Goal: Task Accomplishment & Management: Manage account settings

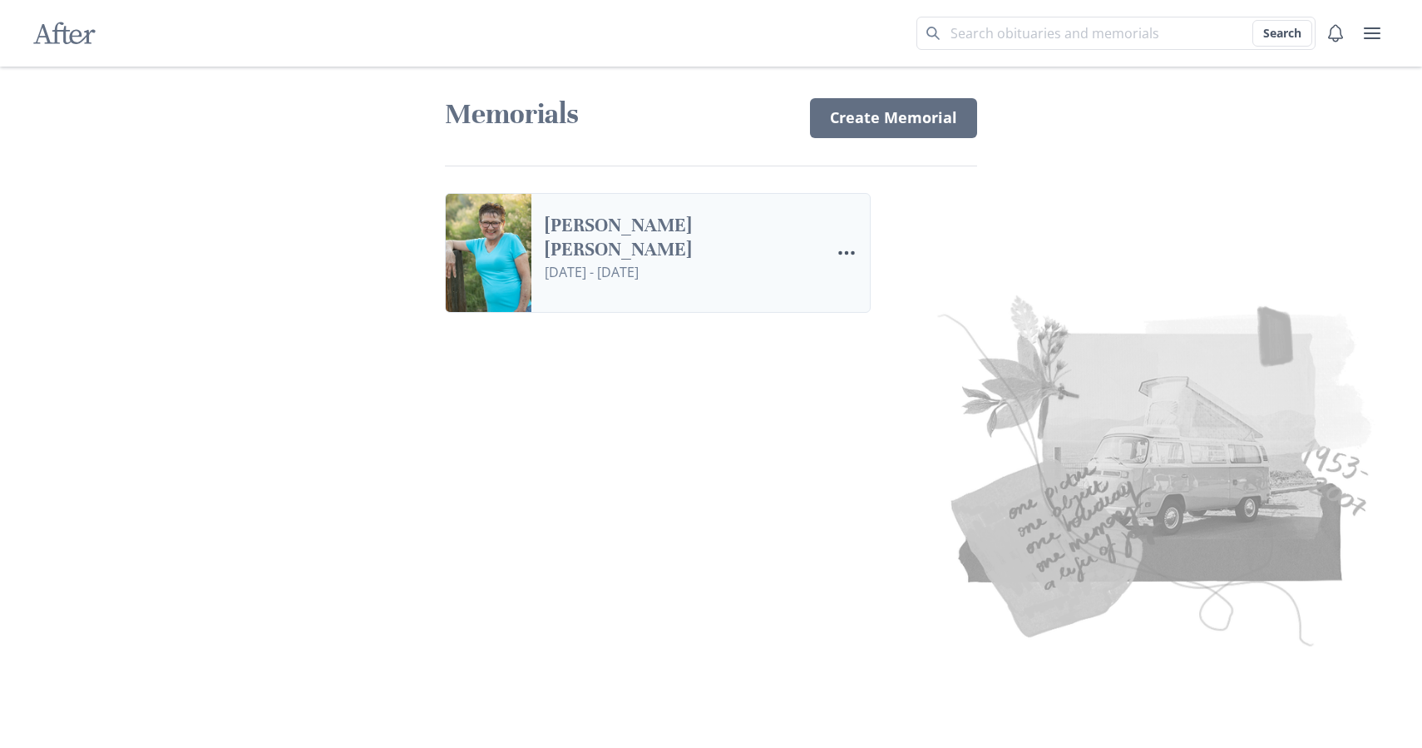
click at [647, 257] on link "[PERSON_NAME] [PERSON_NAME]" at bounding box center [681, 238] width 272 height 48
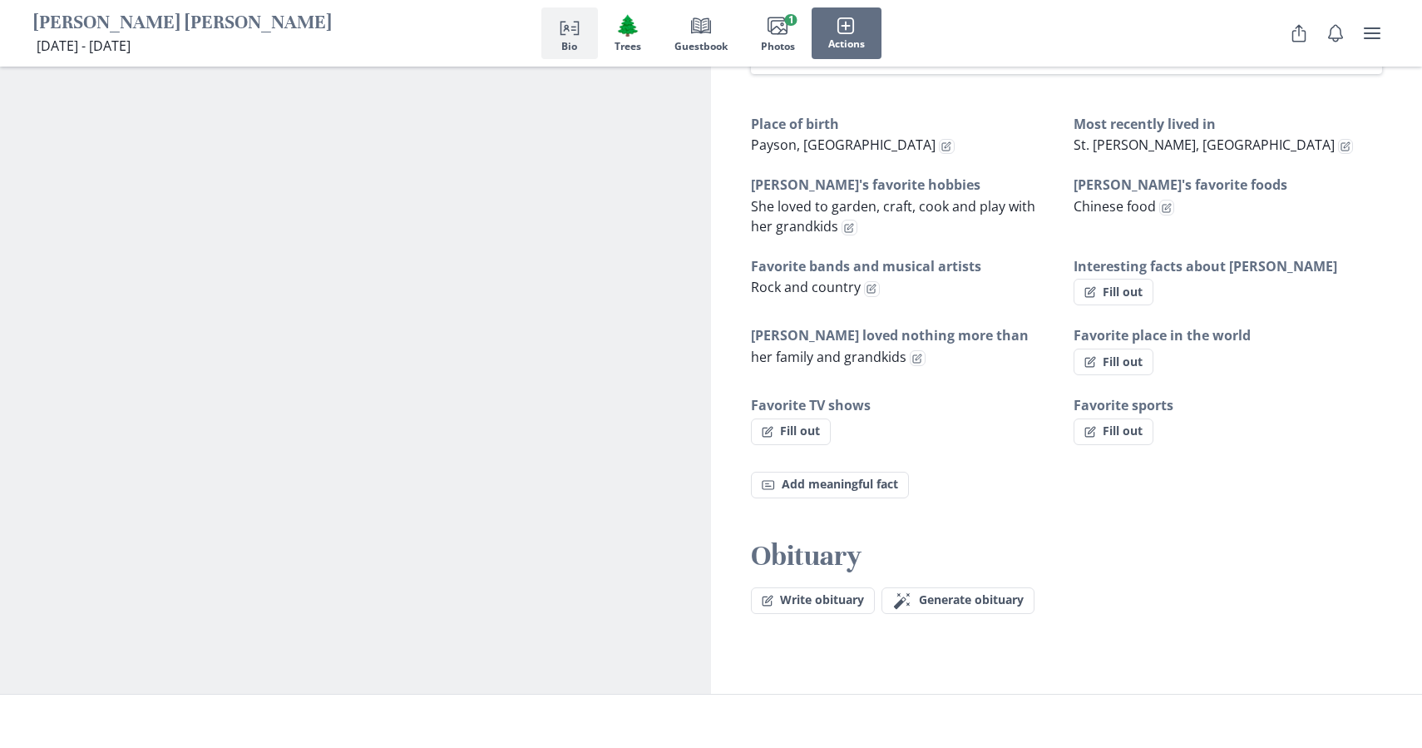
scroll to position [986, 0]
click at [578, 35] on icon "Person profile" at bounding box center [570, 26] width 20 height 20
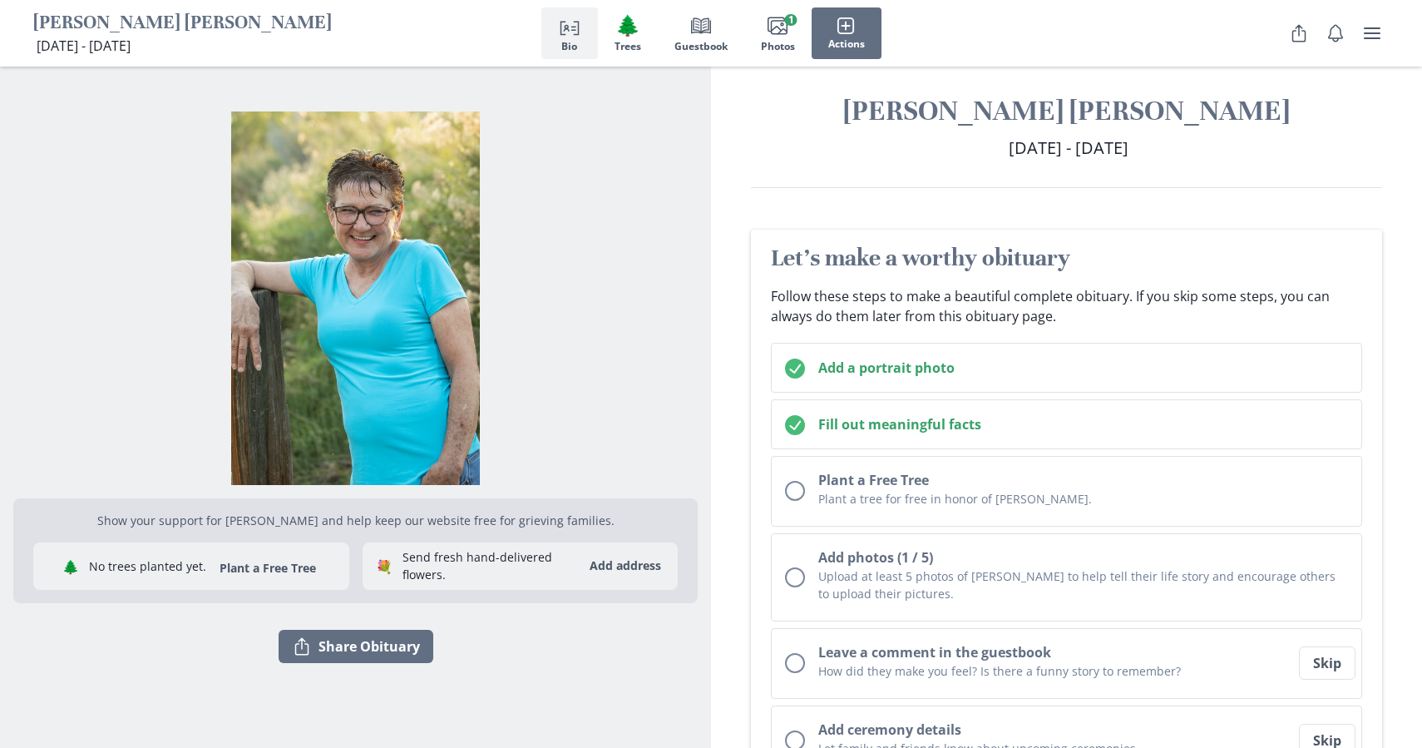
scroll to position [13, 0]
click at [1372, 33] on icon "user menu" at bounding box center [1372, 33] width 17 height 12
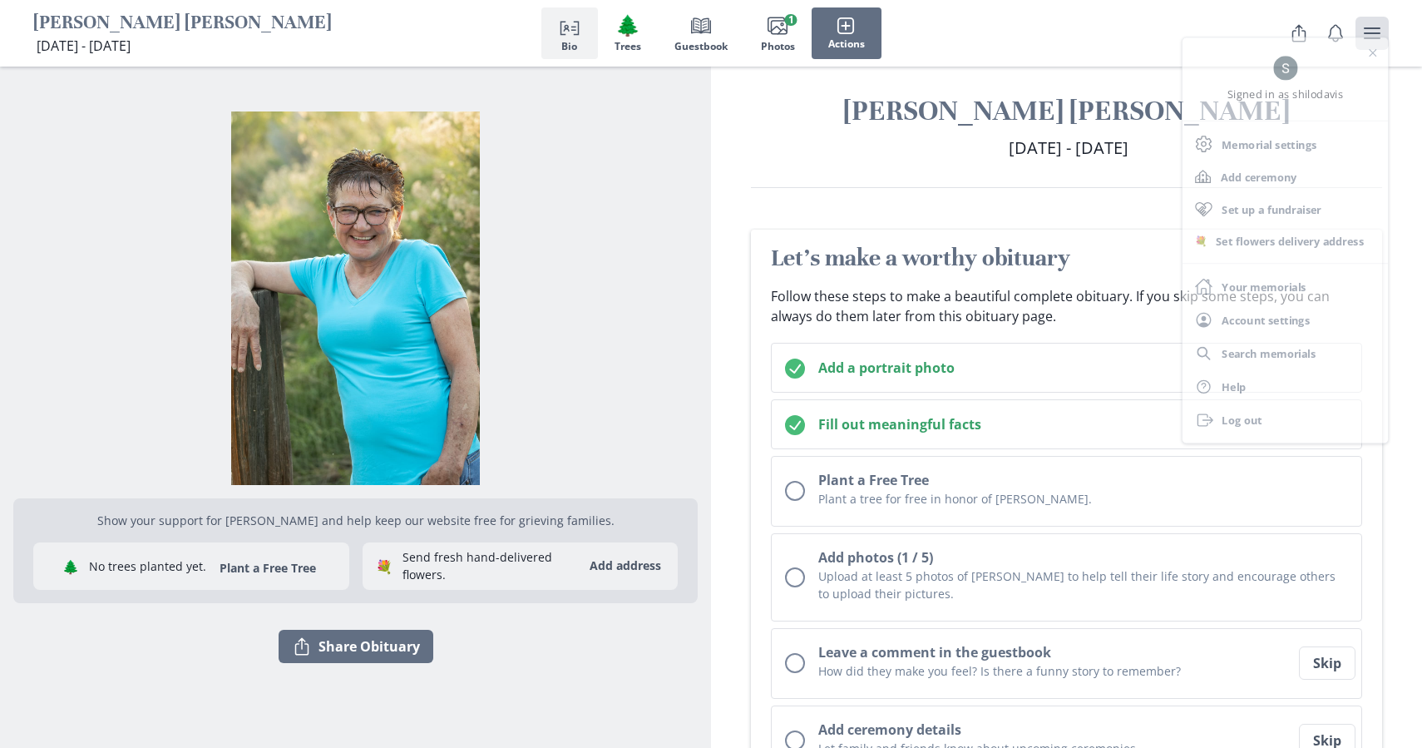
scroll to position [0, 0]
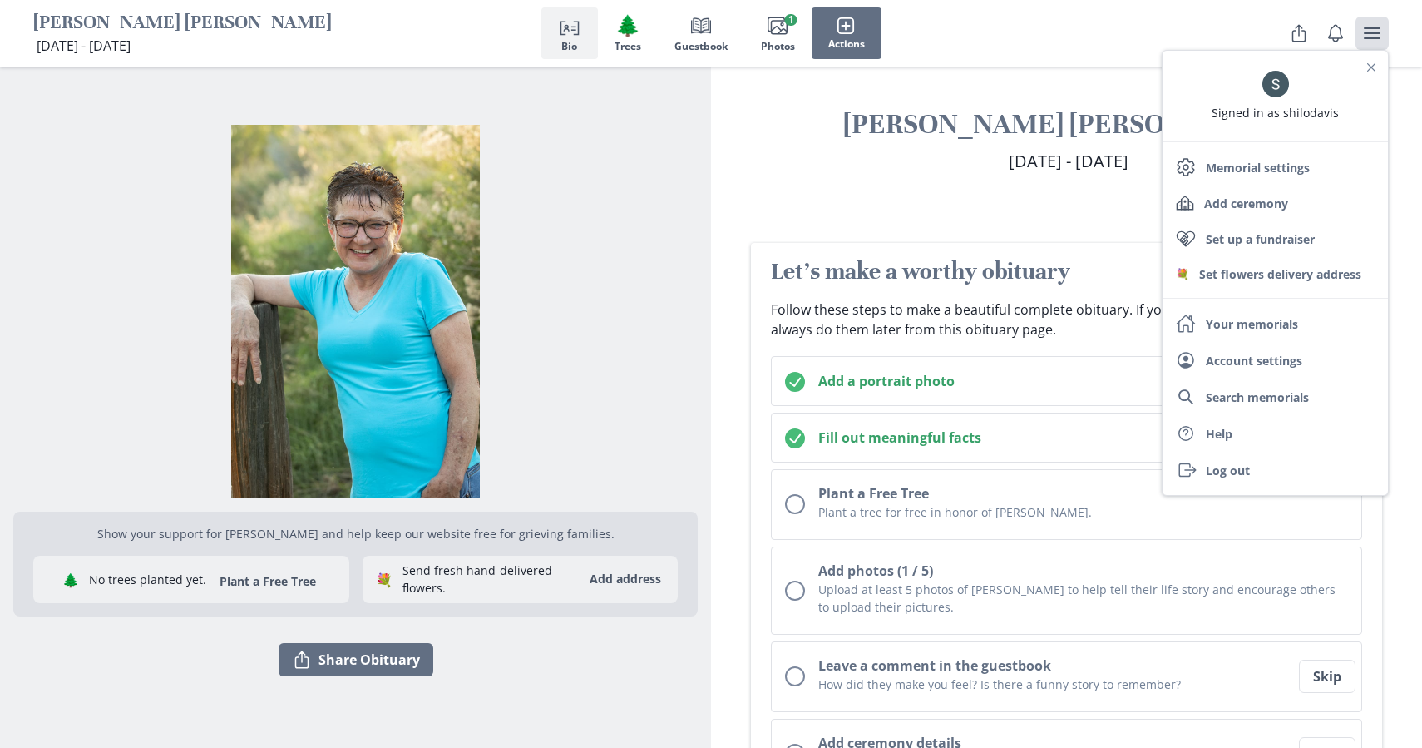
click at [809, 170] on h2 "[DATE] - [DATE] [DATE] - [DATE]" at bounding box center [1066, 161] width 631 height 25
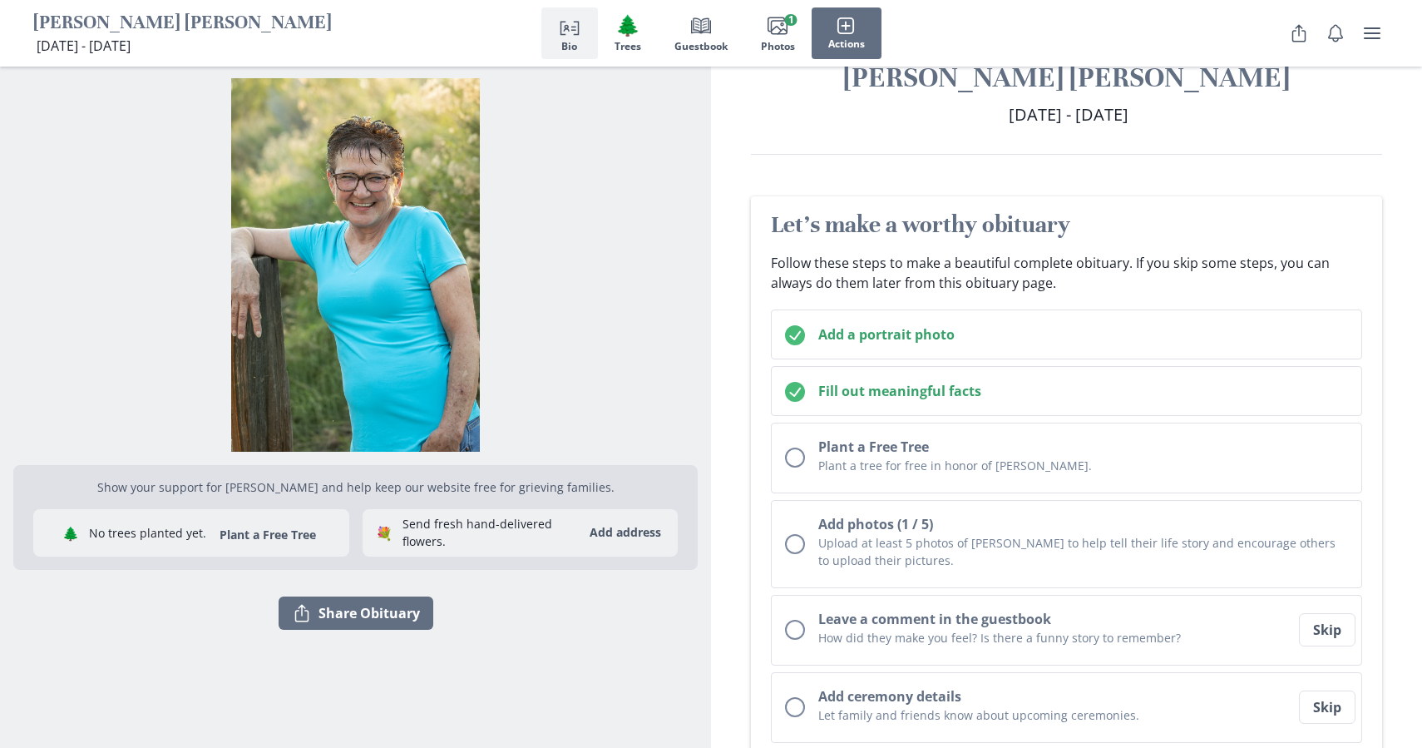
scroll to position [14, 0]
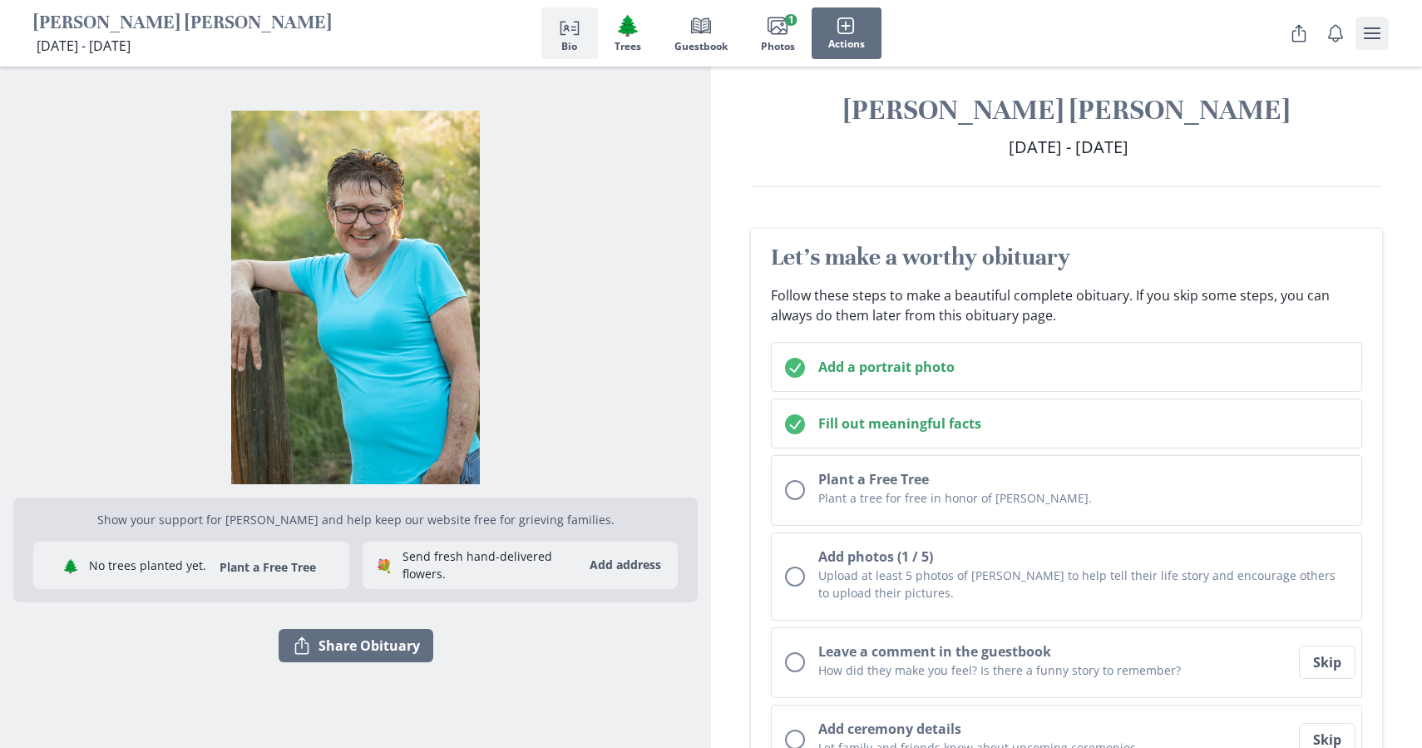
click at [1373, 40] on icon "user menu" at bounding box center [1372, 33] width 20 height 20
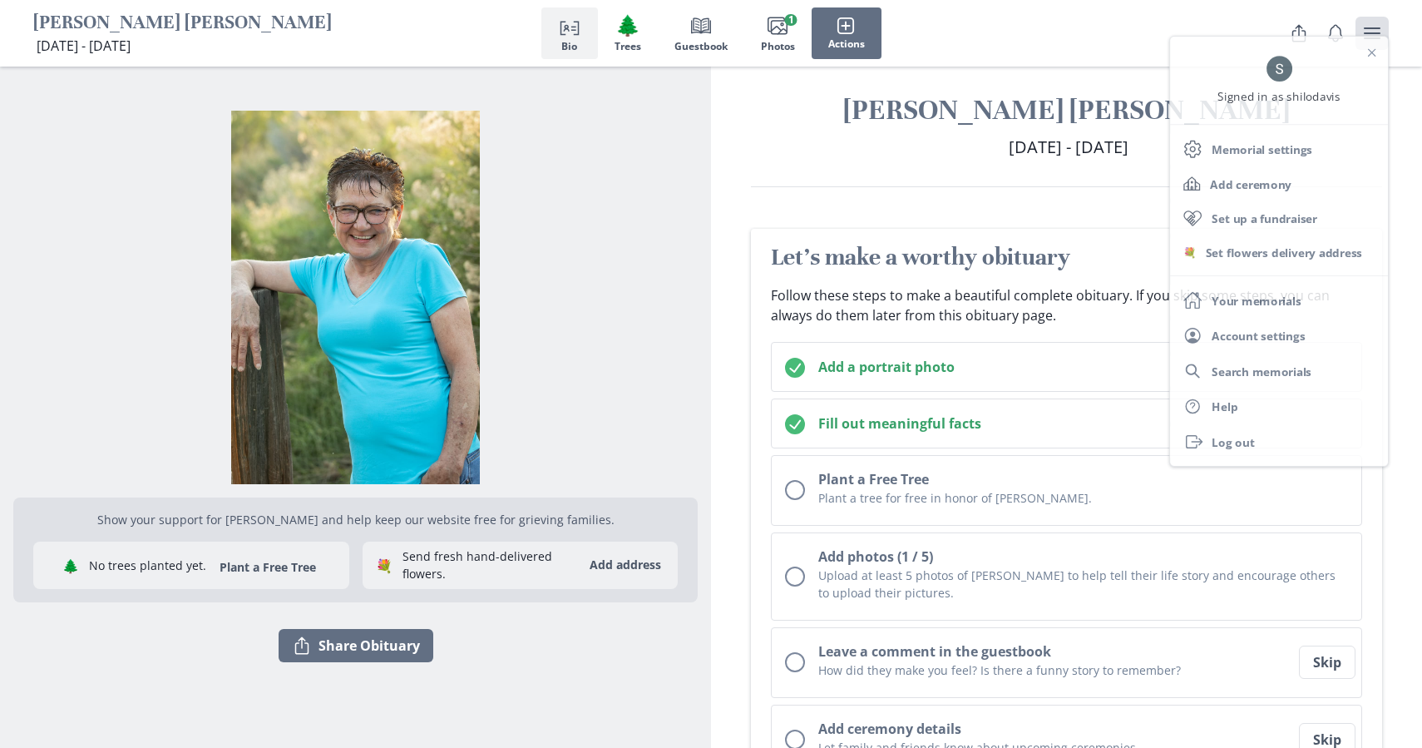
scroll to position [0, 0]
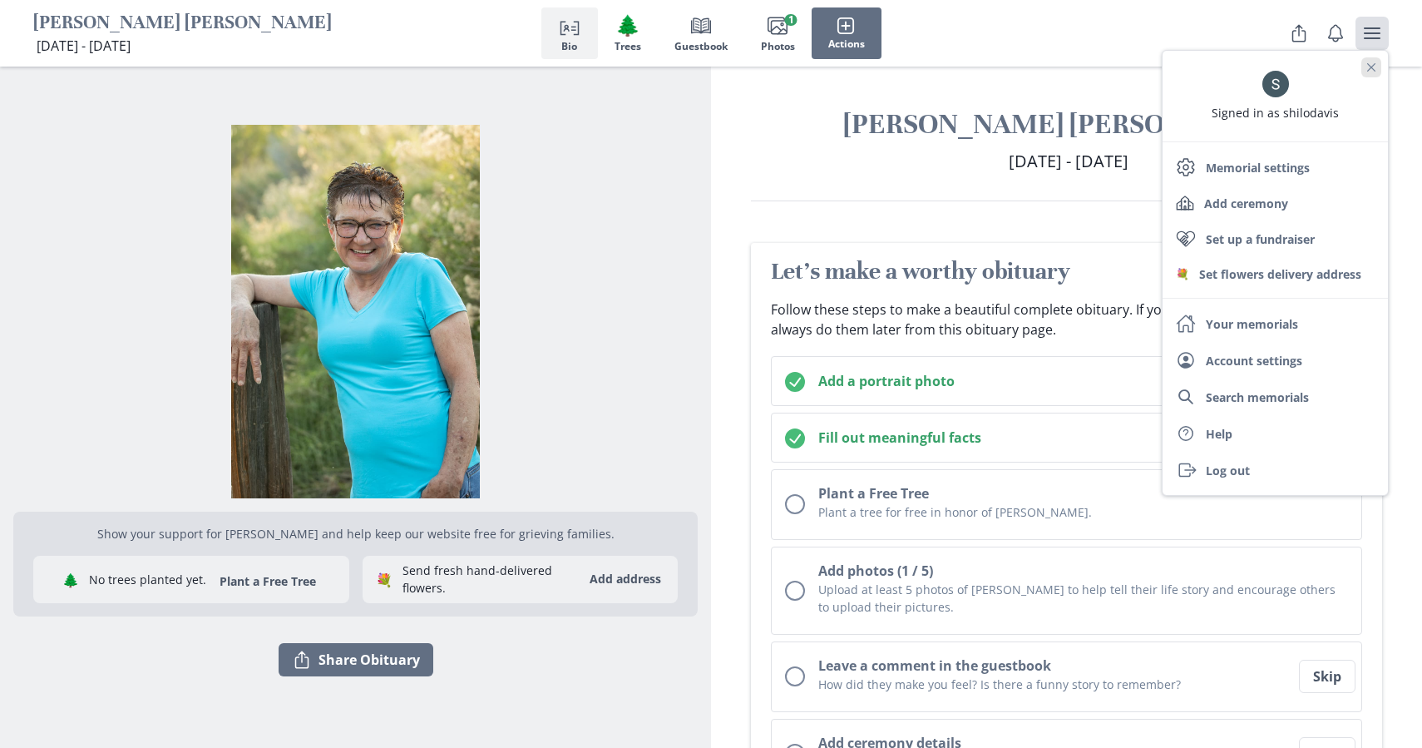
click at [1370, 63] on icon "Close" at bounding box center [1371, 67] width 8 height 8
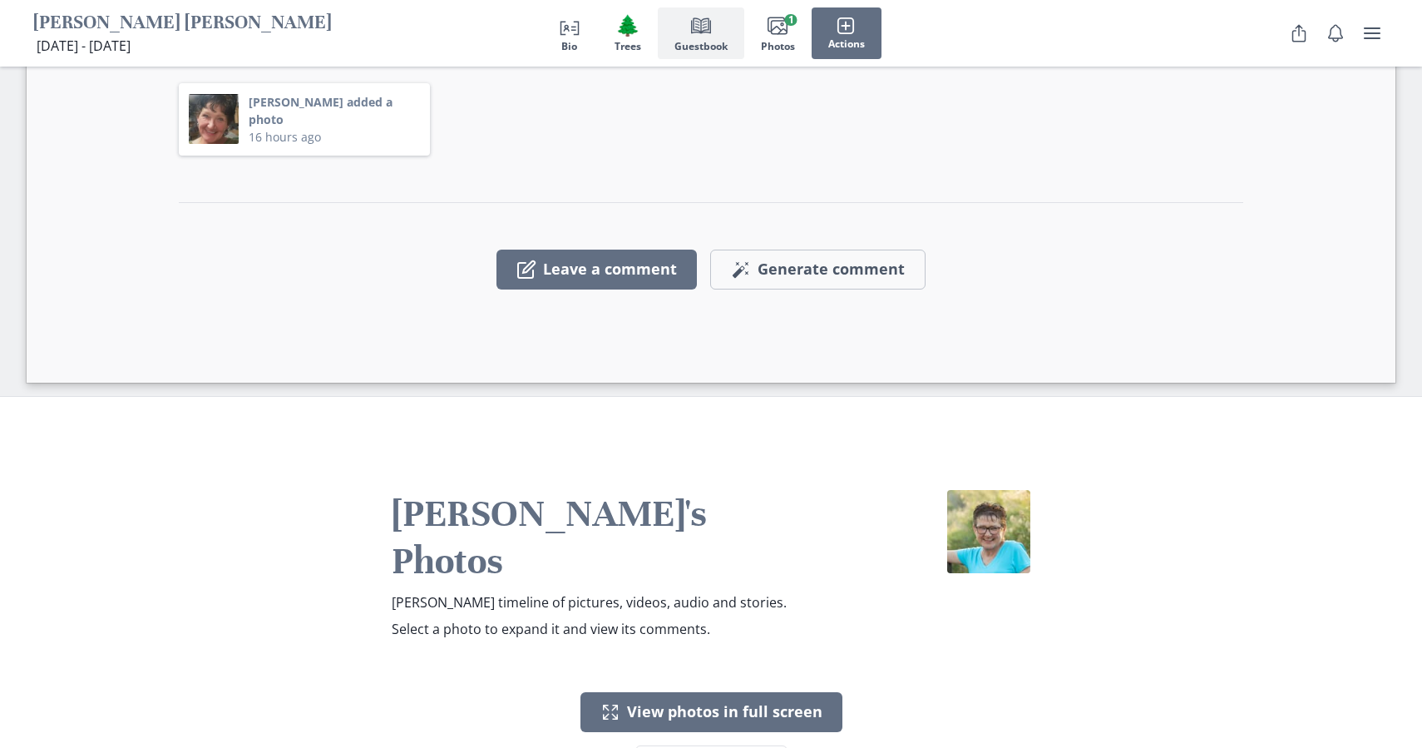
scroll to position [2709, 0]
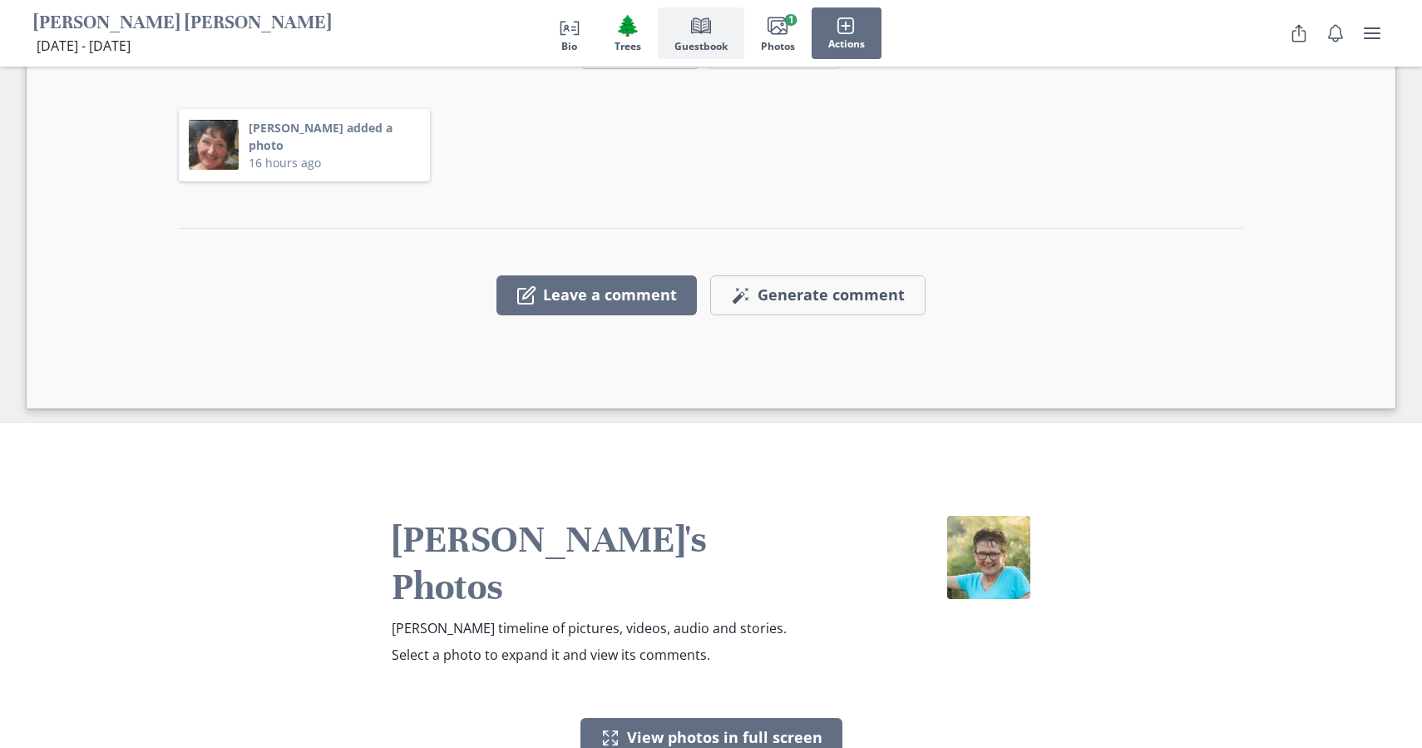
click at [273, 27] on h1 "[PERSON_NAME] [PERSON_NAME]" at bounding box center [182, 24] width 299 height 26
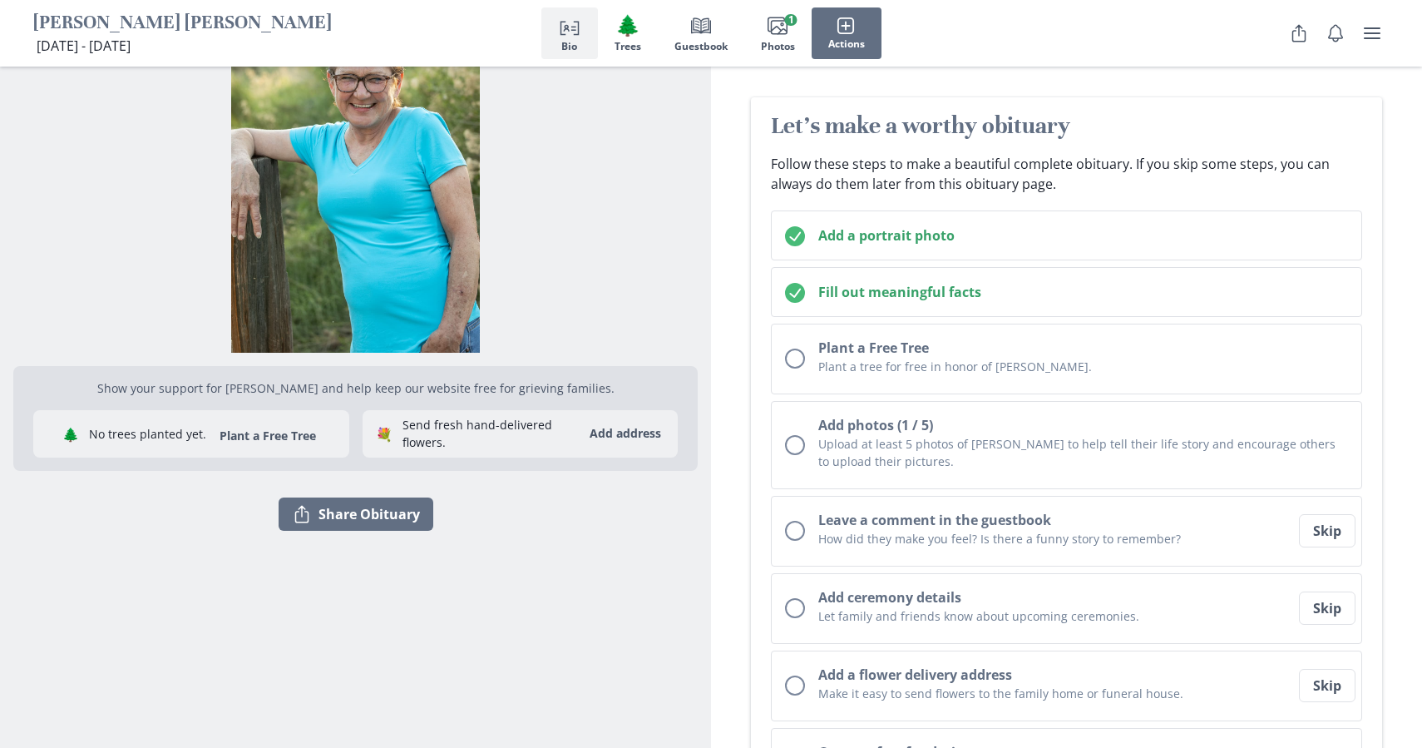
scroll to position [0, 0]
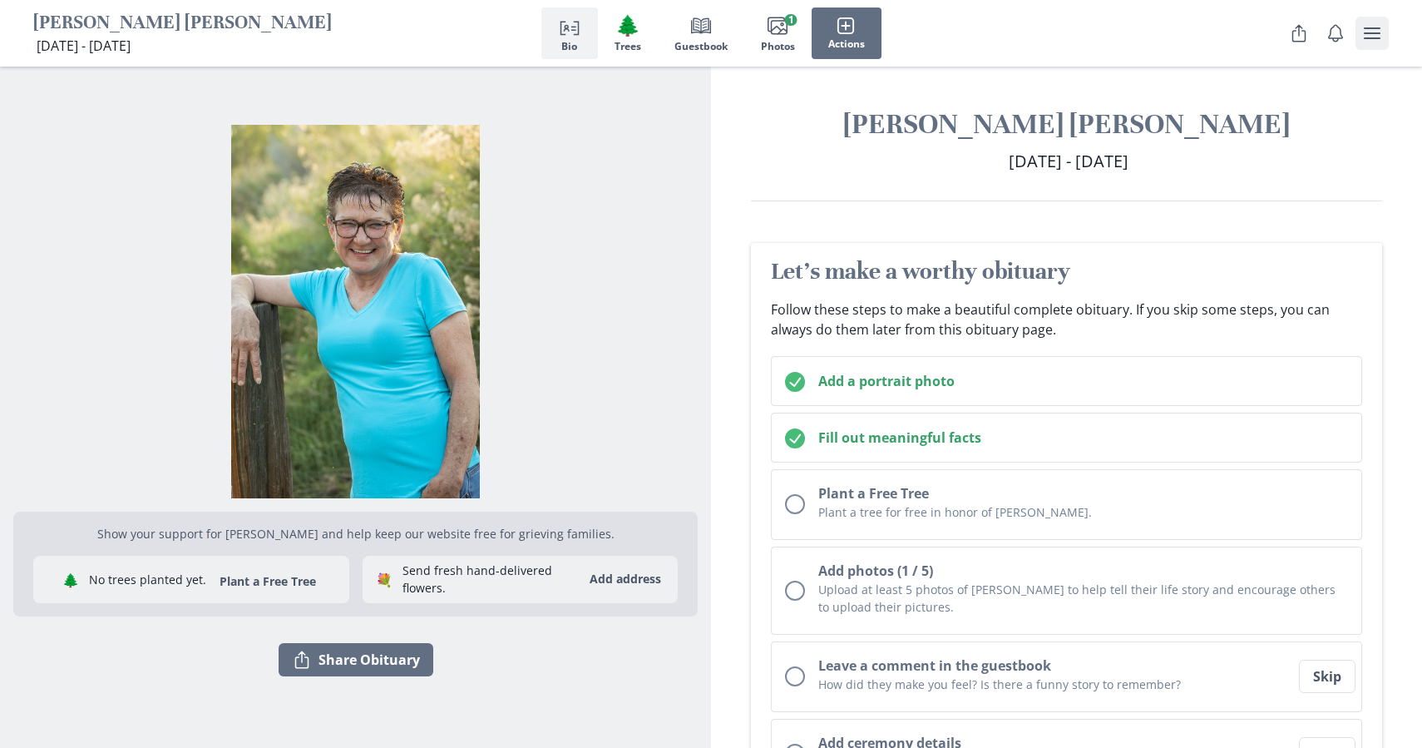
click at [1370, 37] on icon "user menu" at bounding box center [1372, 33] width 20 height 20
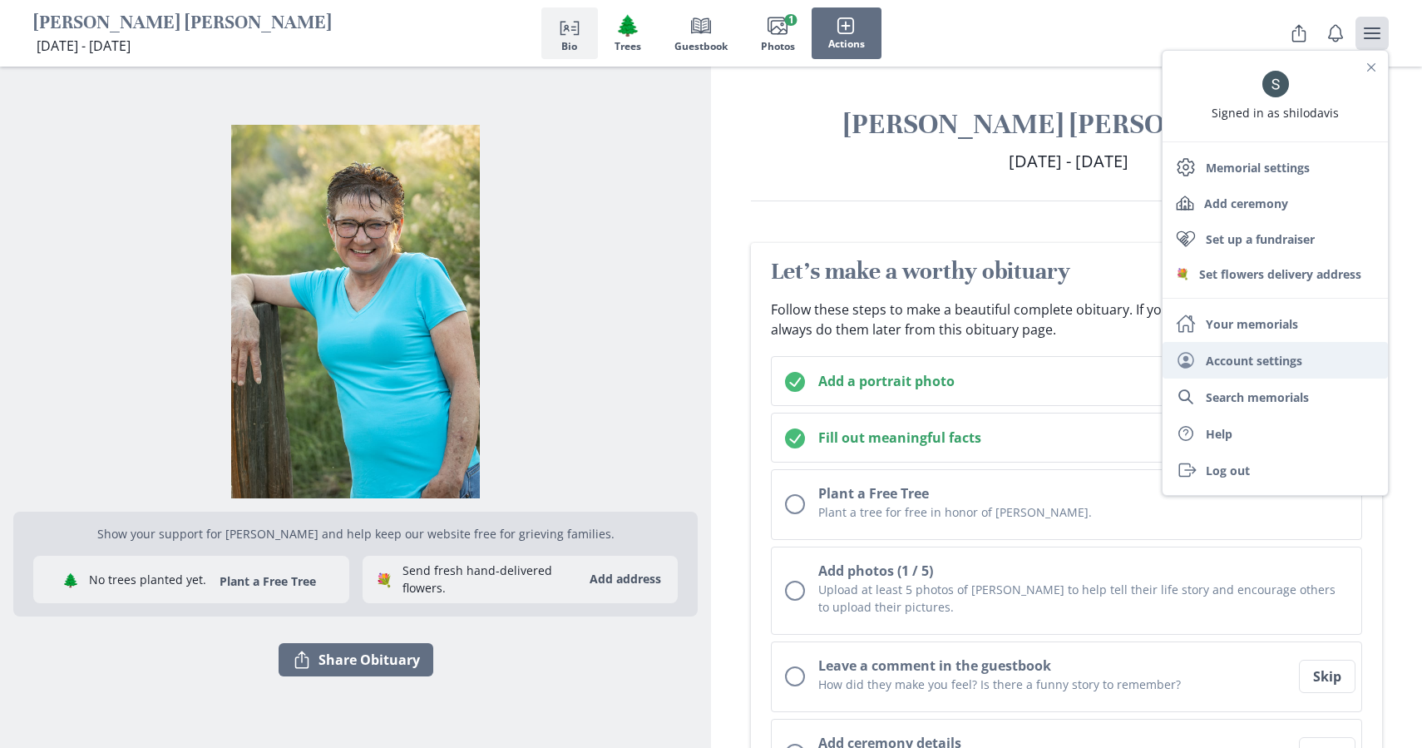
click at [1310, 353] on link "User Account settings" at bounding box center [1274, 360] width 225 height 37
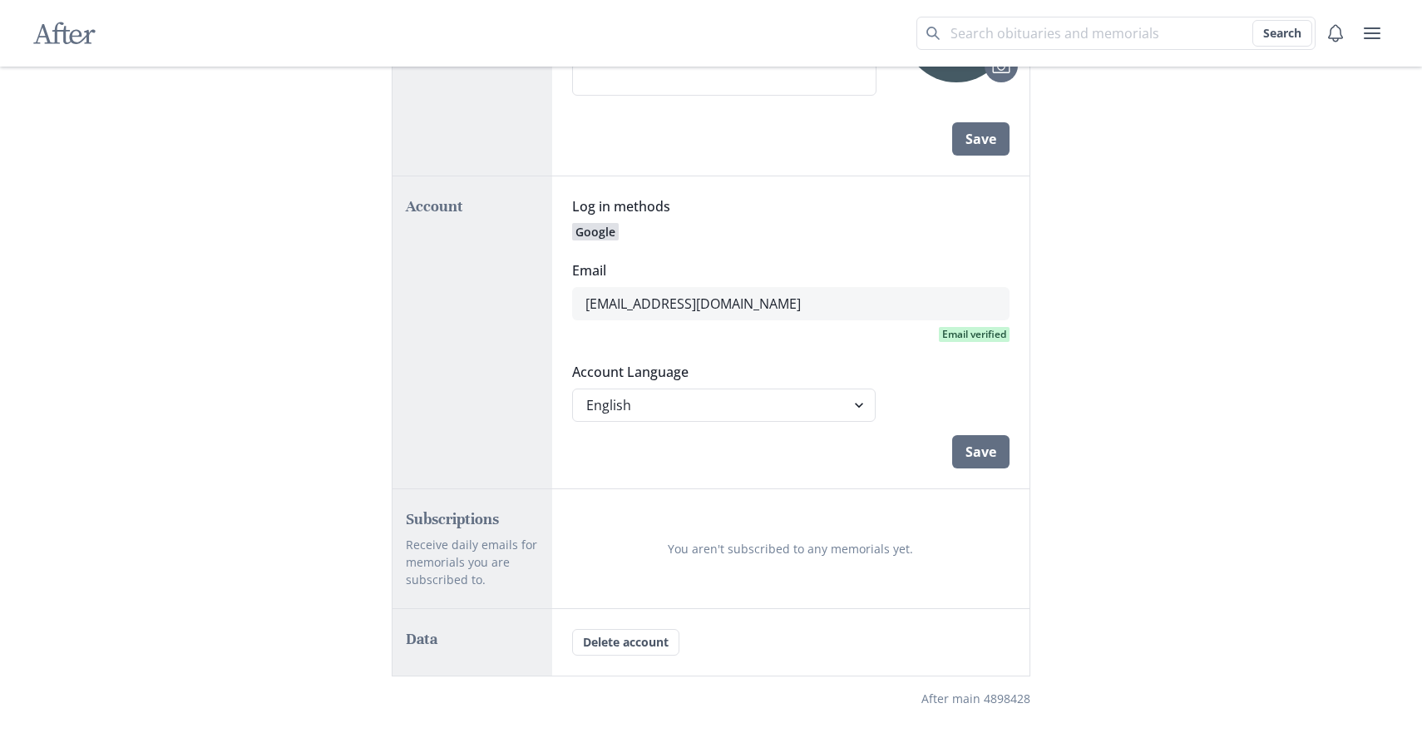
scroll to position [222, 0]
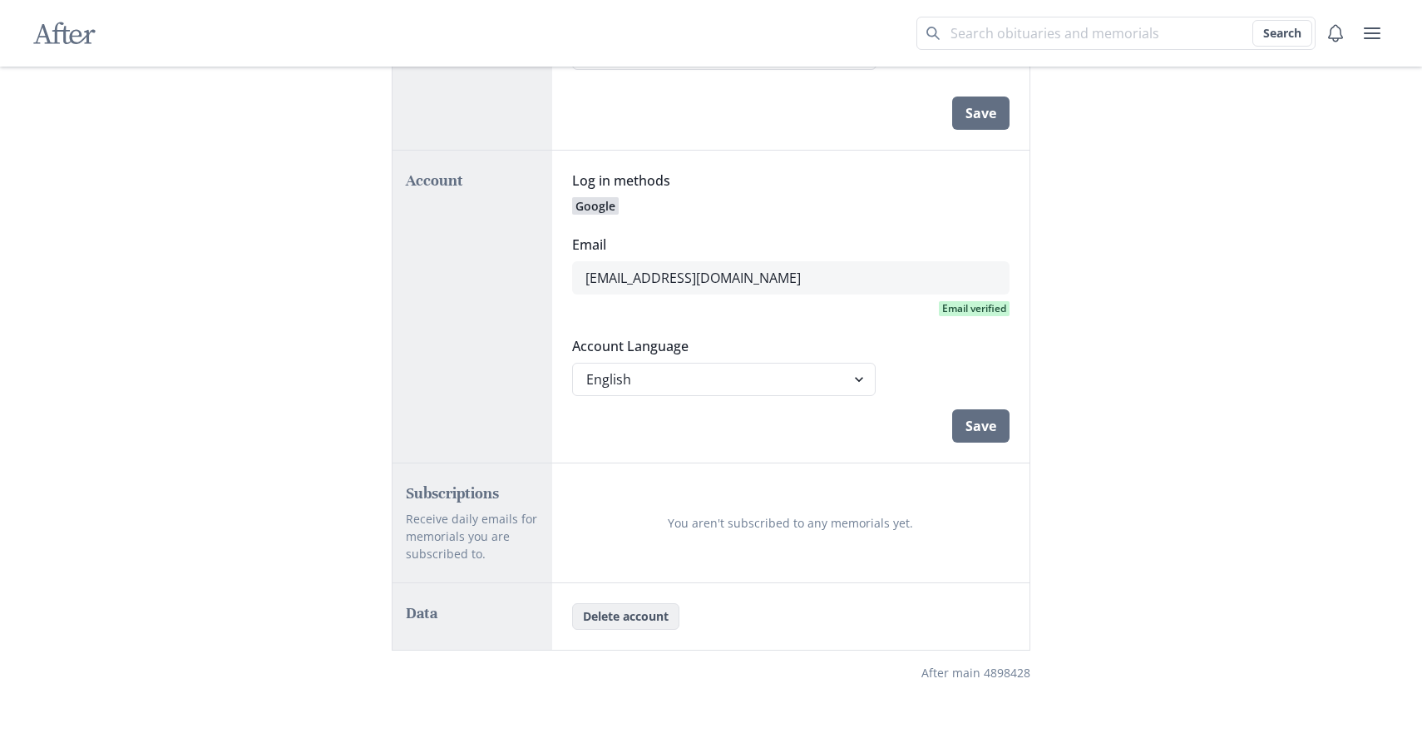
click at [657, 615] on button "Delete account" at bounding box center [625, 616] width 107 height 27
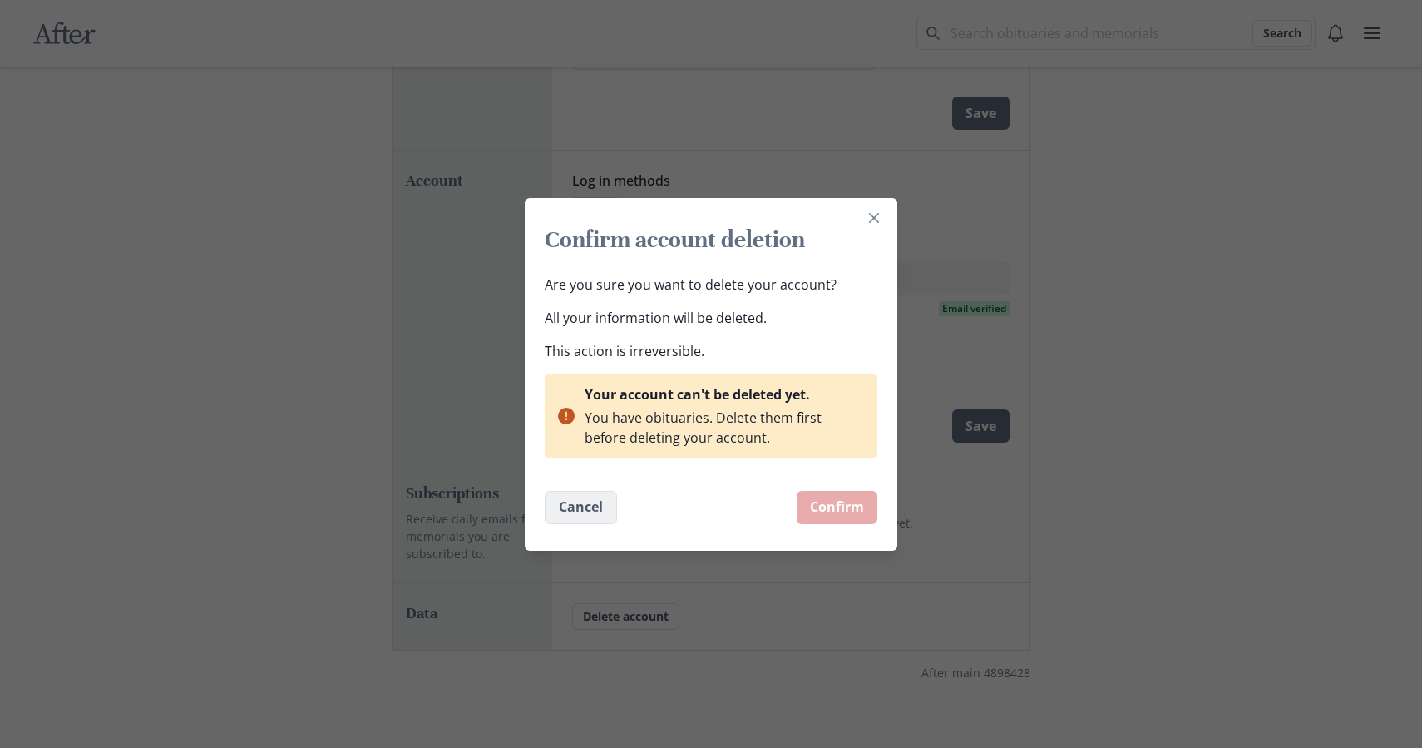
click at [590, 511] on button "Cancel" at bounding box center [581, 507] width 72 height 33
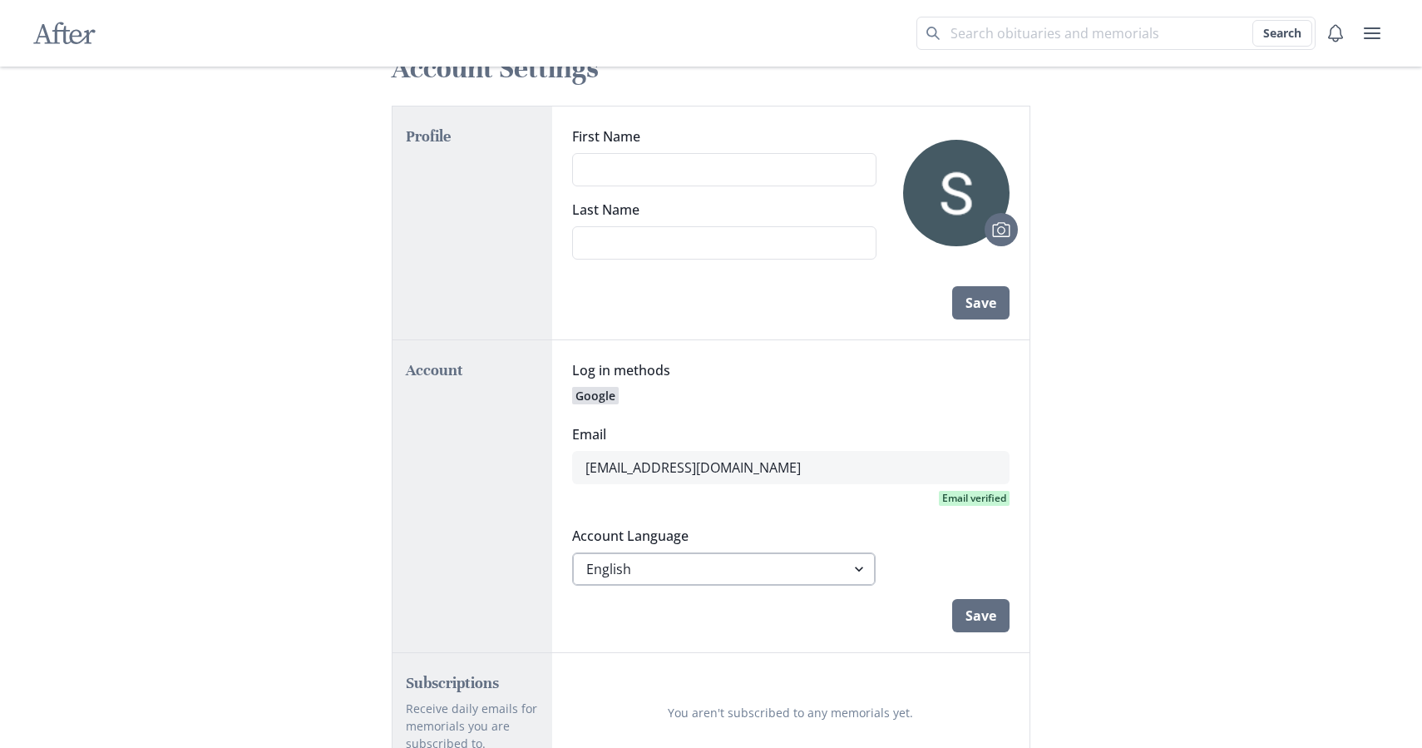
scroll to position [0, 0]
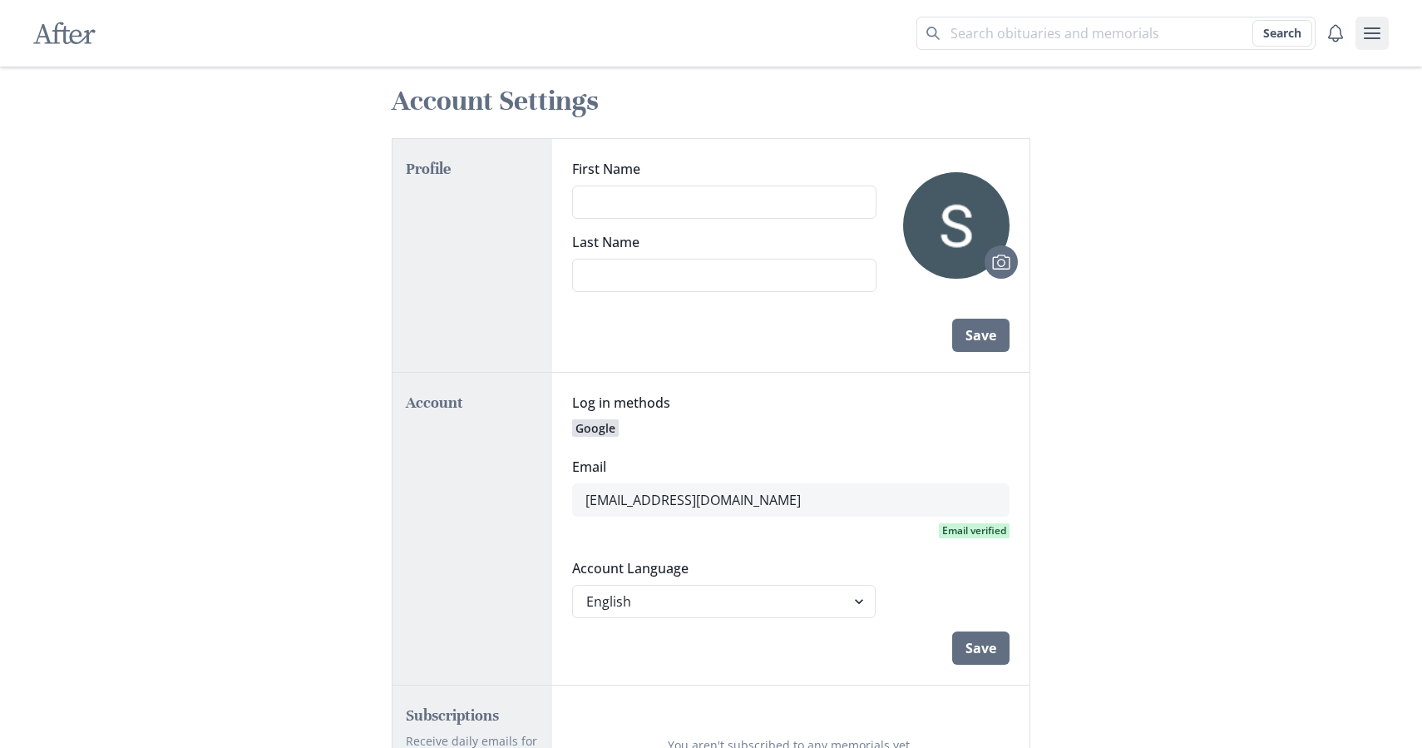
click at [1366, 30] on icon "user menu" at bounding box center [1372, 33] width 20 height 20
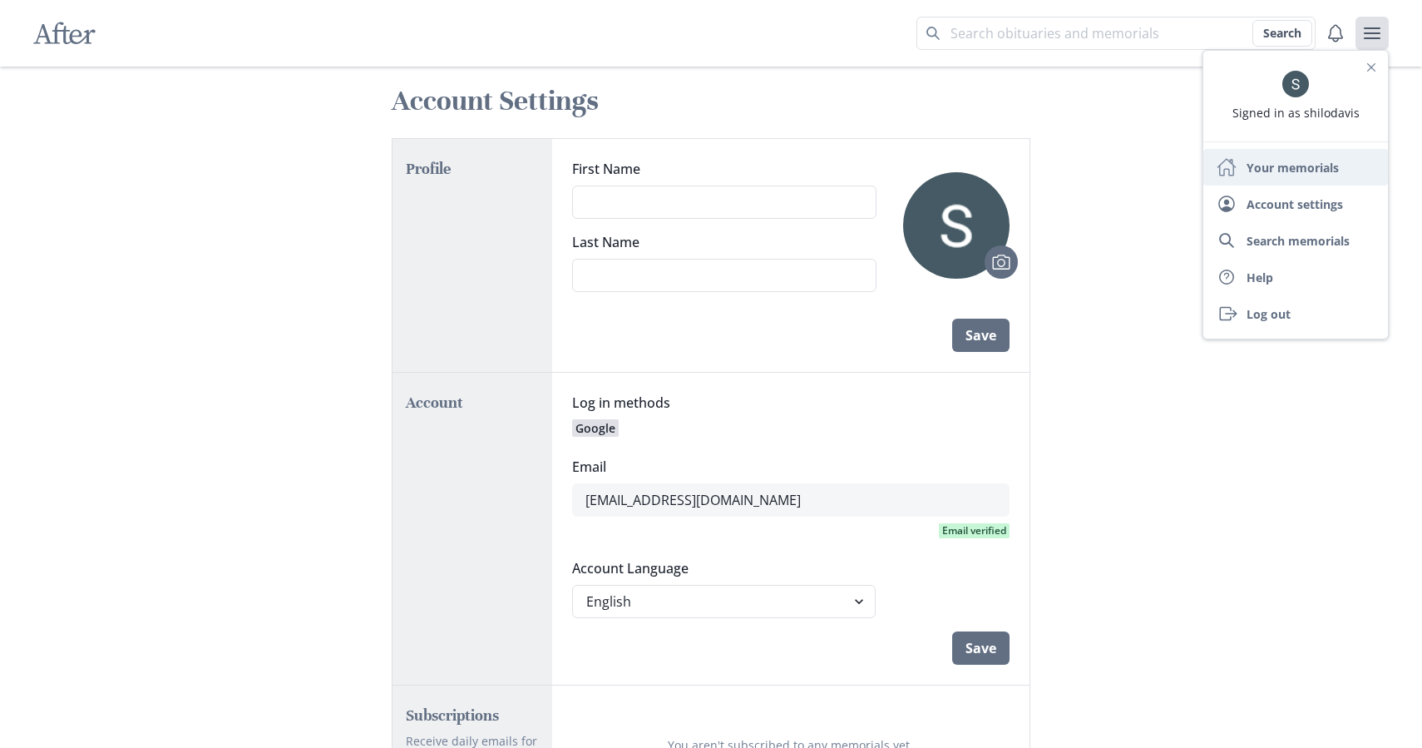
click at [1315, 162] on link "Home Your memorials" at bounding box center [1295, 167] width 185 height 37
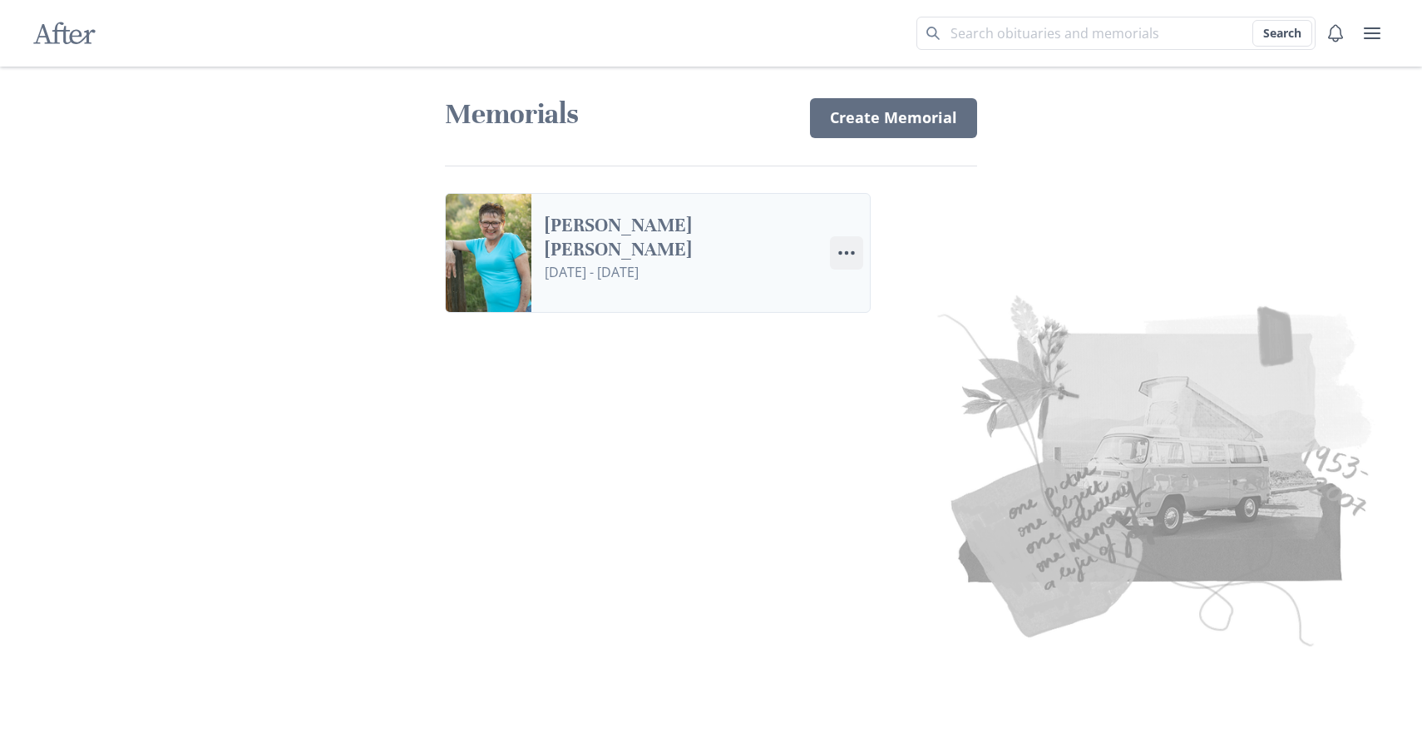
click at [848, 251] on icon "Menu" at bounding box center [847, 253] width 20 height 20
click at [903, 331] on link "Settings Edit Settings" at bounding box center [923, 328] width 185 height 30
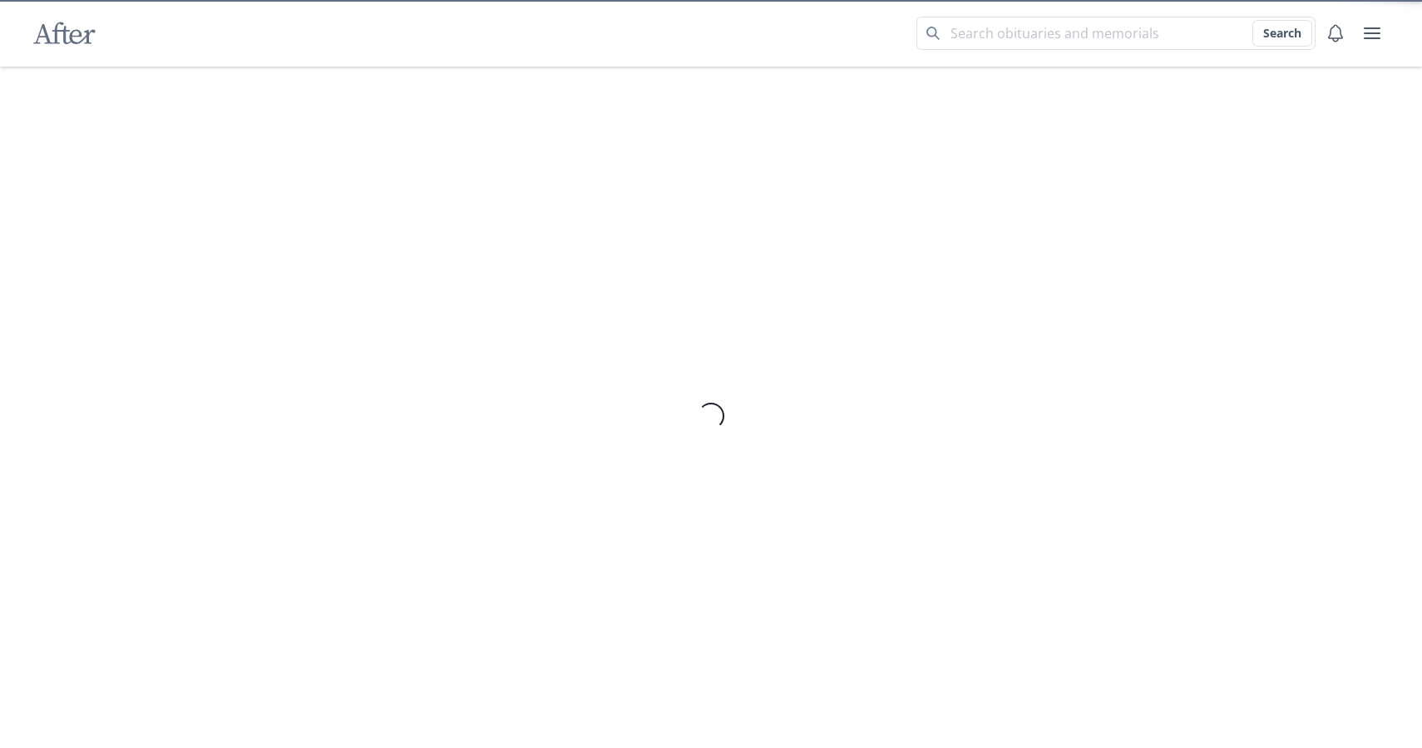
select select "10"
select select "8"
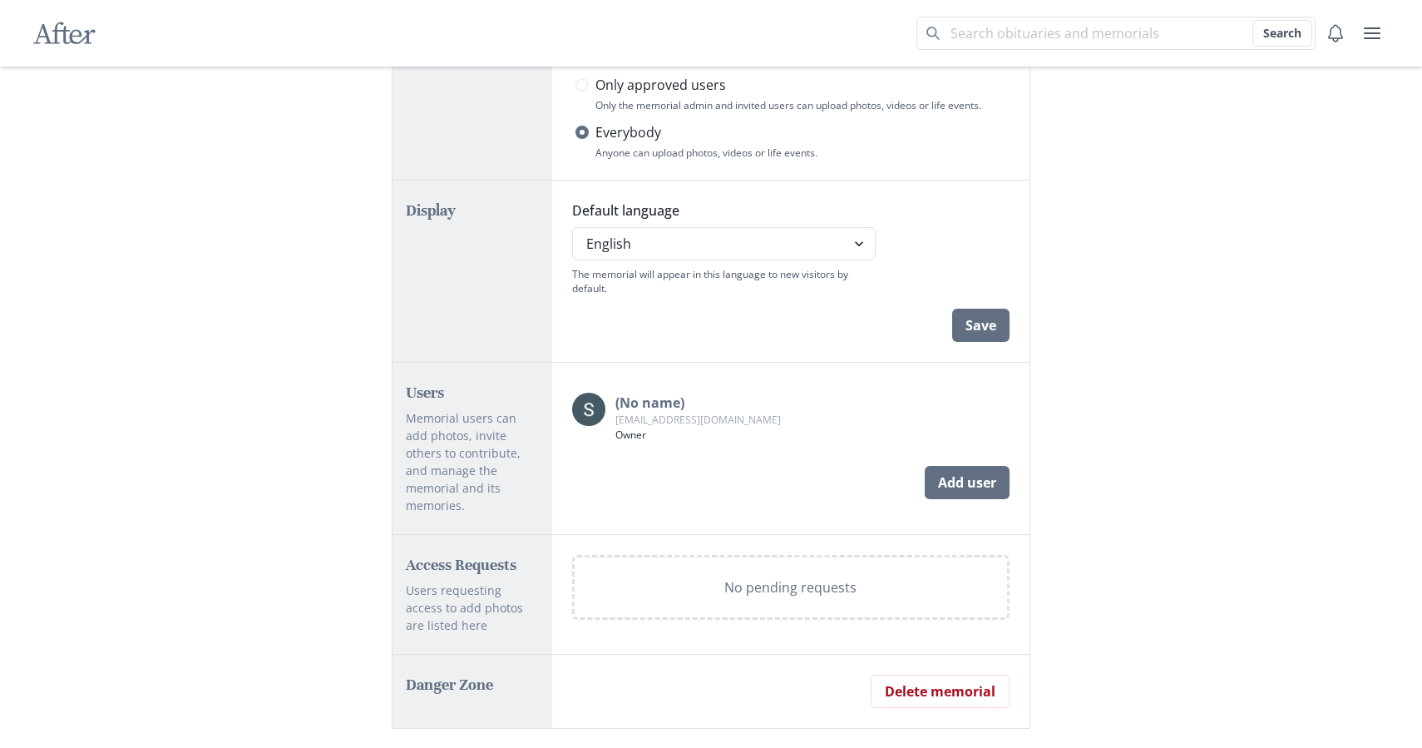
scroll to position [787, 0]
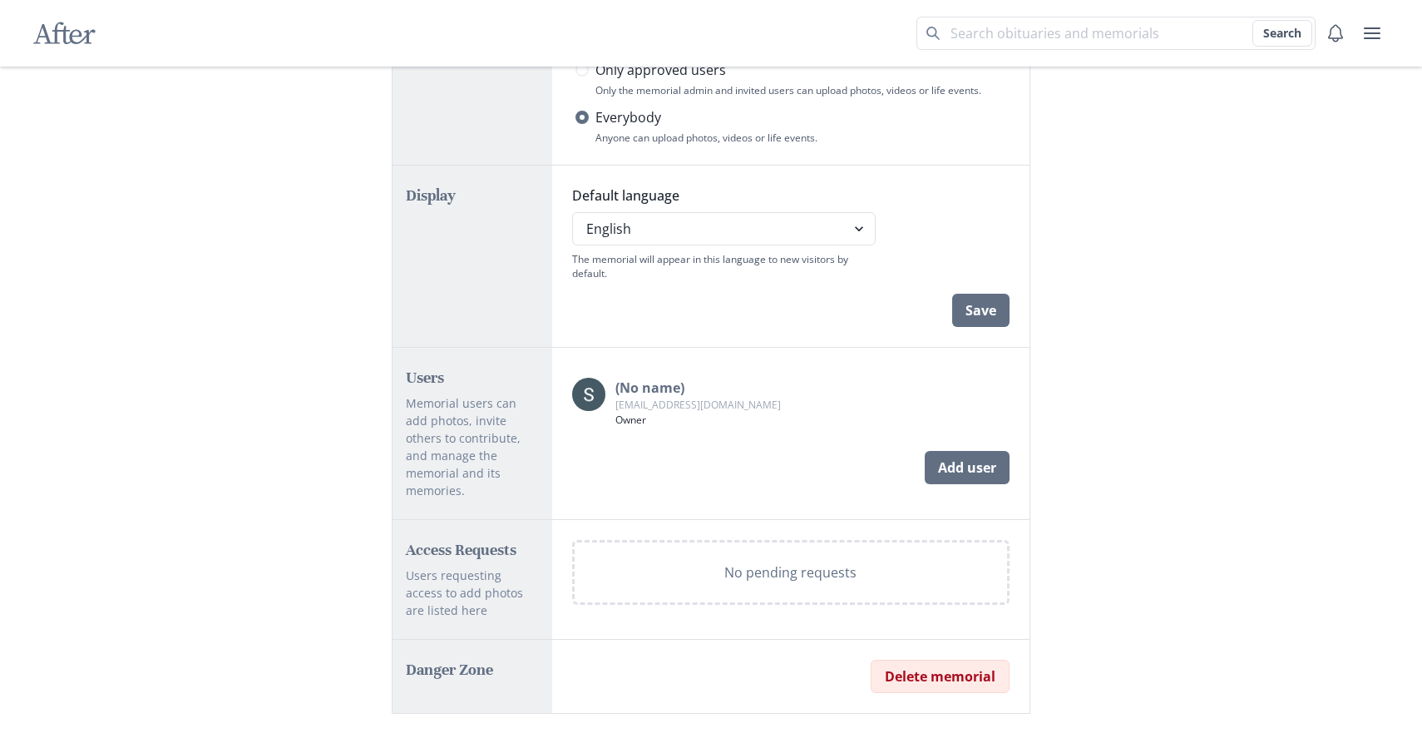
click at [964, 659] on button "Delete memorial" at bounding box center [940, 675] width 139 height 33
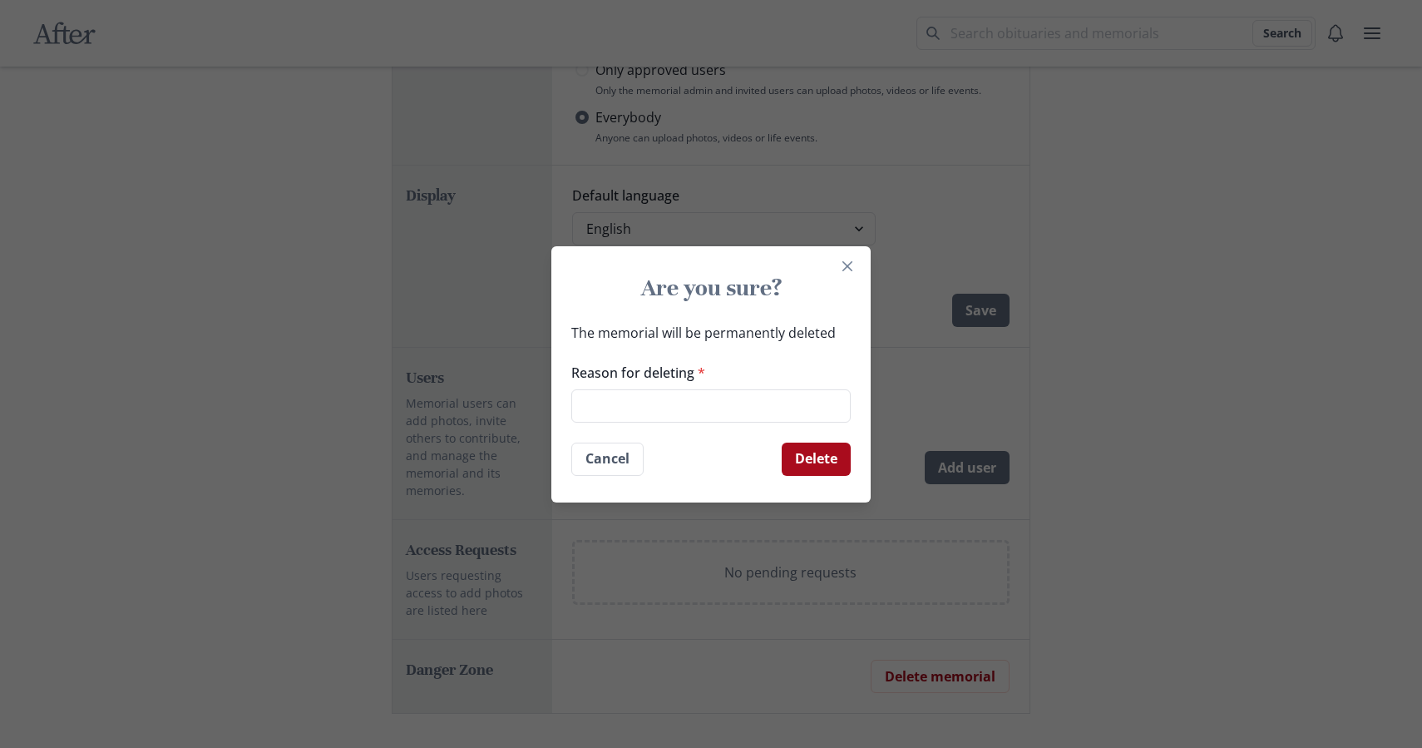
click at [807, 462] on button "Delete" at bounding box center [816, 458] width 69 height 33
type input "s"
type input "don't like it"
click at [814, 461] on button "Delete" at bounding box center [816, 458] width 69 height 33
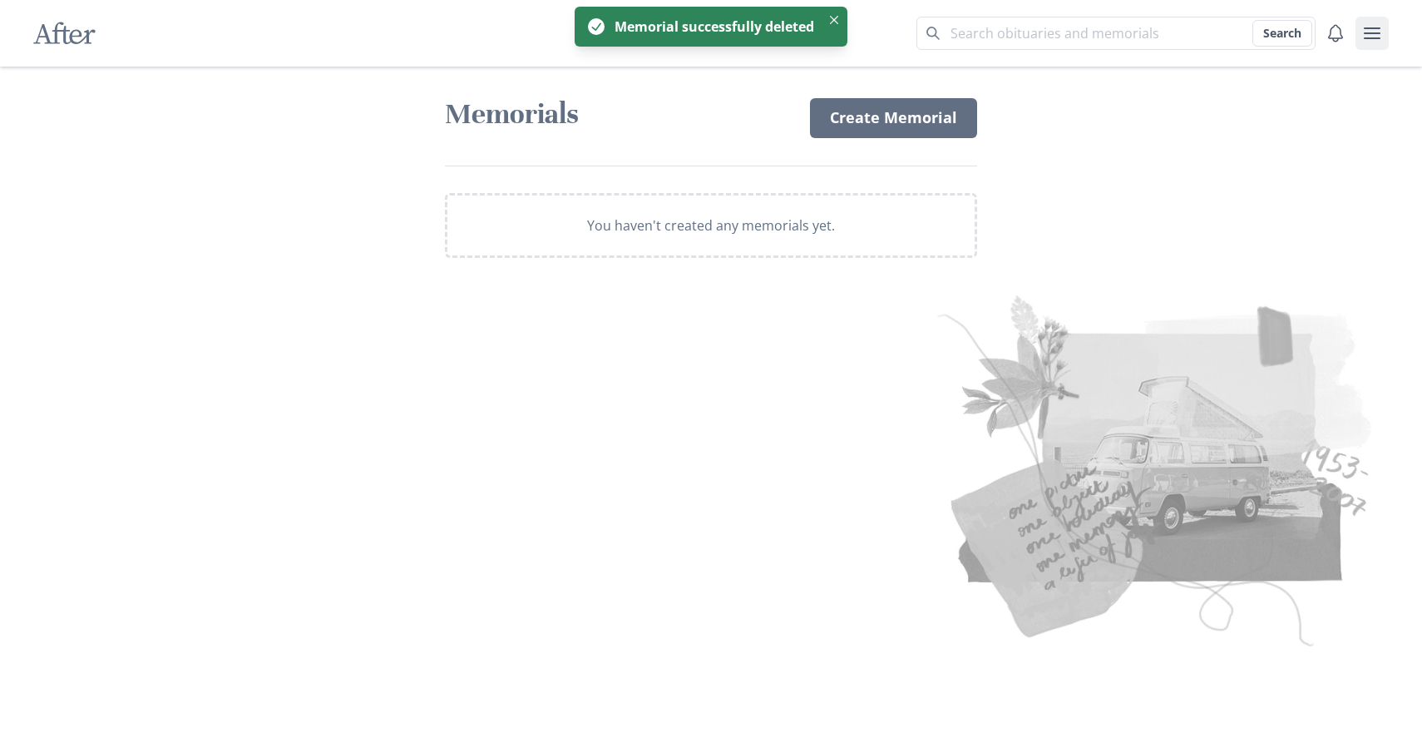
click at [1372, 34] on icon "user menu" at bounding box center [1372, 33] width 20 height 20
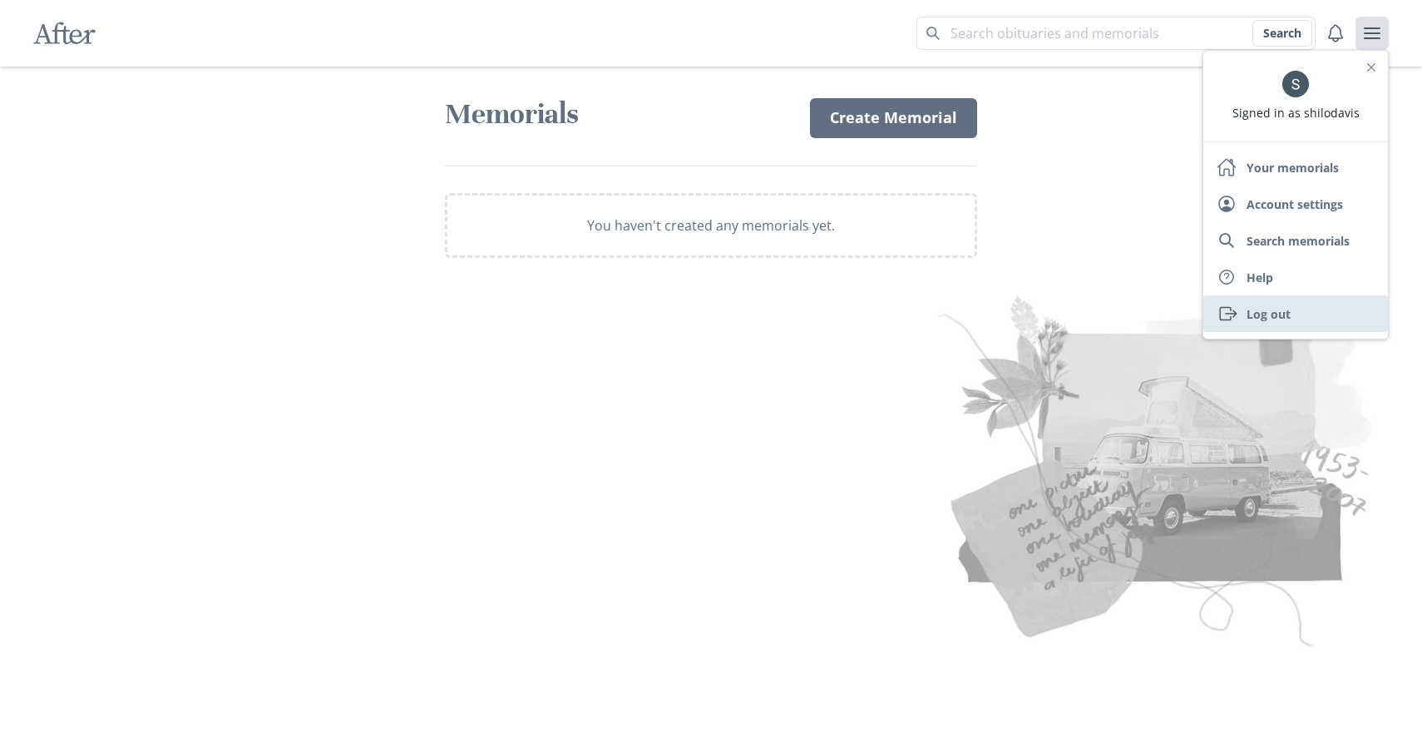
click at [1267, 318] on link "Exit Log out" at bounding box center [1295, 313] width 185 height 37
